Goal: Information Seeking & Learning: Learn about a topic

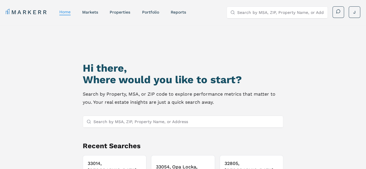
scroll to position [29, 0]
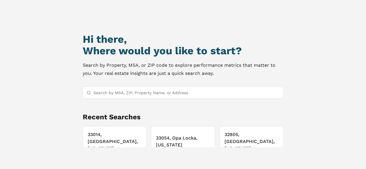
click at [134, 85] on div "Hi there, Where would you like to start? Search by Property, MSA, or ZIP code t…" at bounding box center [183, 90] width 256 height 169
click at [134, 88] on input "Search by MSA, ZIP, Property Name, or Address" at bounding box center [186, 93] width 186 height 12
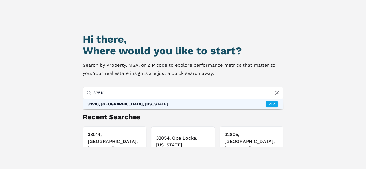
type input "33510"
click at [129, 103] on div "33510, Brandon, Florida" at bounding box center [127, 104] width 81 height 6
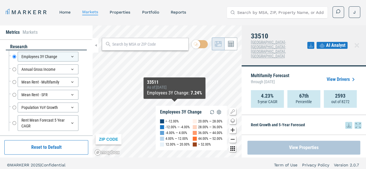
click at [302, 148] on button "View Properties" at bounding box center [303, 148] width 113 height 14
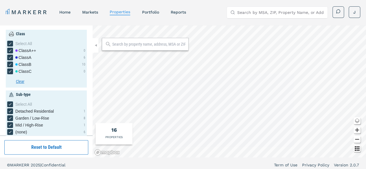
click at [214, 22] on div "MARKERR home markets properties Portfolio reports Search by MSA, ZIP, Property …" at bounding box center [183, 86] width 366 height 173
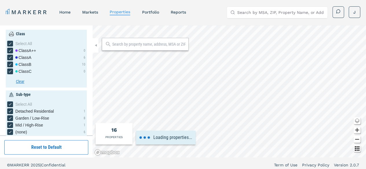
type input "500"
type input "4000"
type input "0.5"
type input "3.5"
type input "2040"
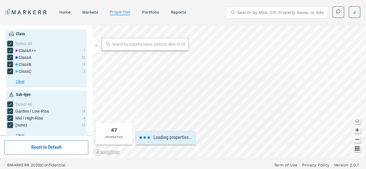
type input "800"
type input "2200"
type input "0.8"
type input "2.4"
type input "1970"
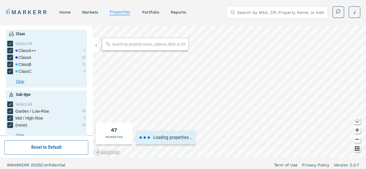
type input "2030"
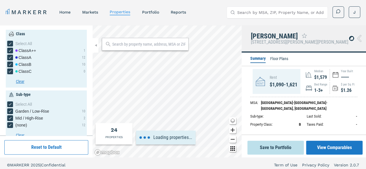
type input "1200"
type input "1600"
type input "1.2"
type input "2"
type input "1981"
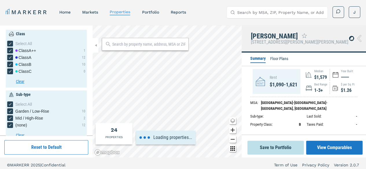
type input "1981"
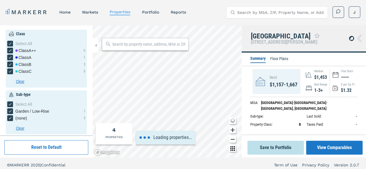
type input "1500"
type input "1800"
type input "1.8"
type input "2.1"
type input "1986"
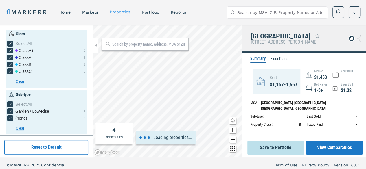
type input "1986"
type input "1621.56"
type input "2.06"
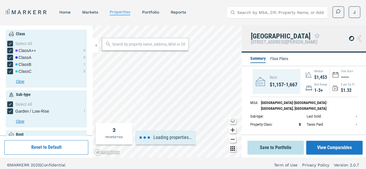
type input "1500"
type input "1800"
type input "1.8"
type input "2.1"
type input "1600"
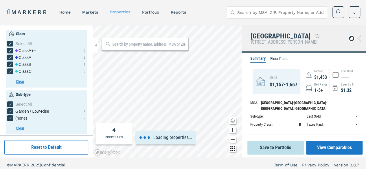
type input "1.9"
